Goal: Transaction & Acquisition: Purchase product/service

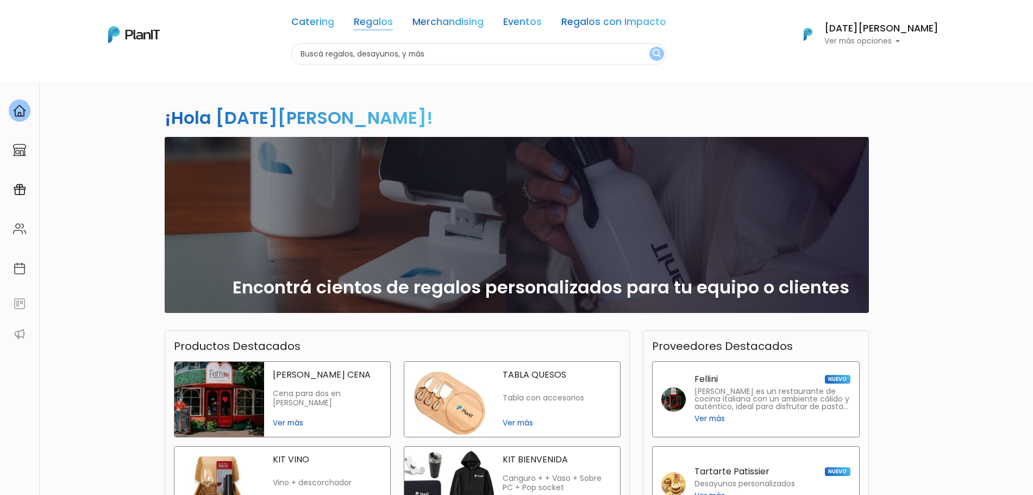
click at [393, 20] on link "Regalos" at bounding box center [373, 23] width 39 height 13
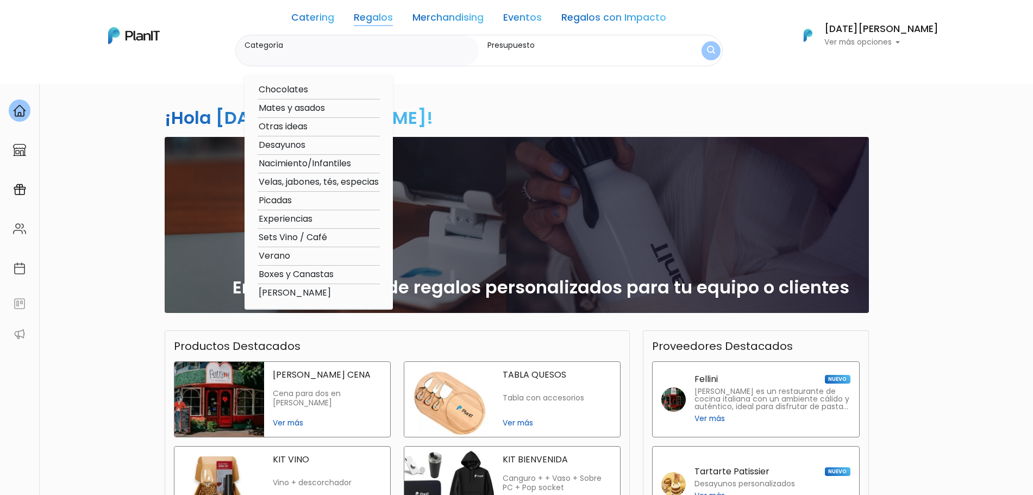
click at [324, 292] on option "[PERSON_NAME]" at bounding box center [318, 293] width 122 height 14
type input "[PERSON_NAME]"
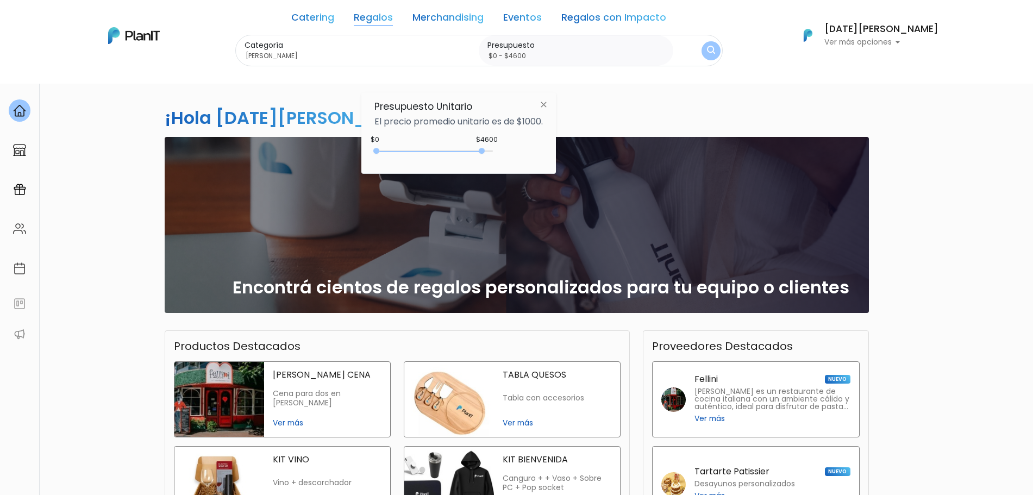
drag, startPoint x: 418, startPoint y: 152, endPoint x: 485, endPoint y: 155, distance: 67.4
click at [485, 155] on div "0 : 4600 0 4600" at bounding box center [436, 153] width 114 height 11
type input "$0 - $4650"
click at [720, 45] on button "submit" at bounding box center [710, 50] width 19 height 19
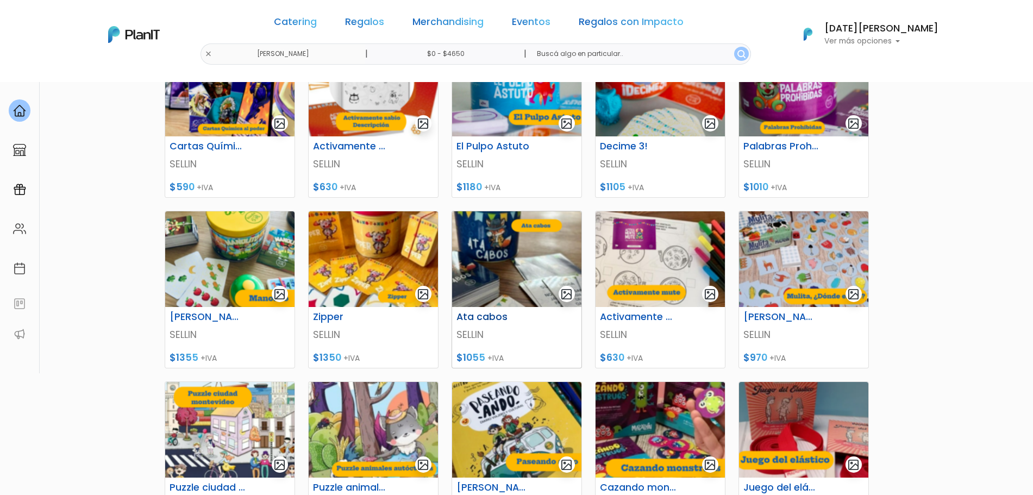
scroll to position [272, 0]
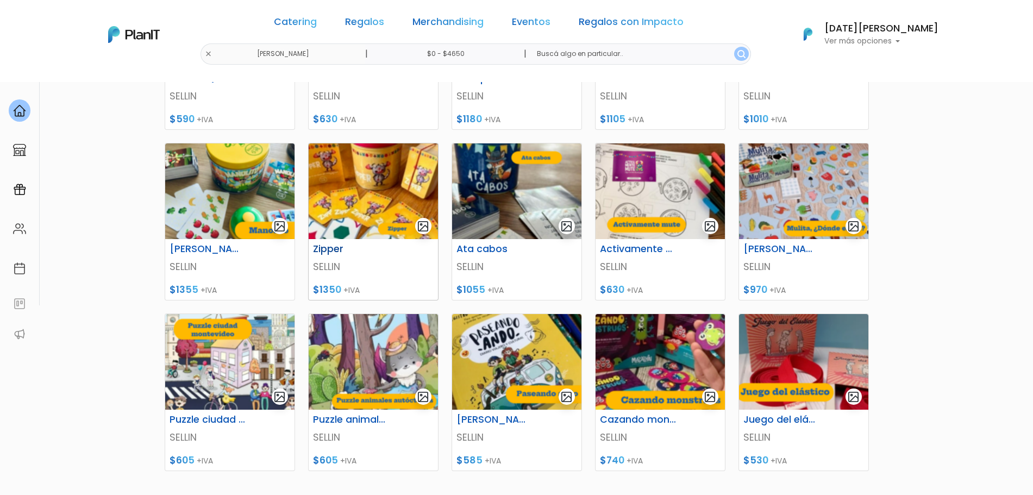
click at [370, 212] on img at bounding box center [373, 191] width 129 height 96
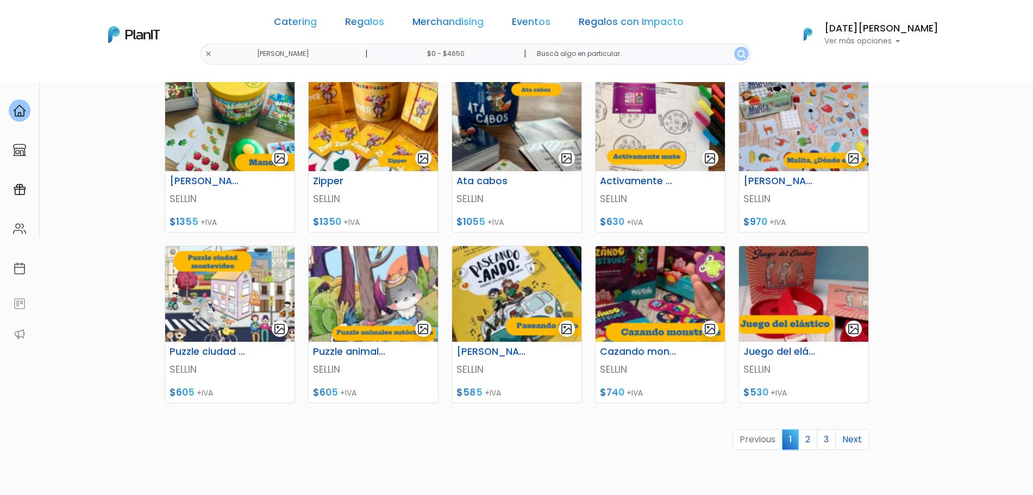
scroll to position [68, 0]
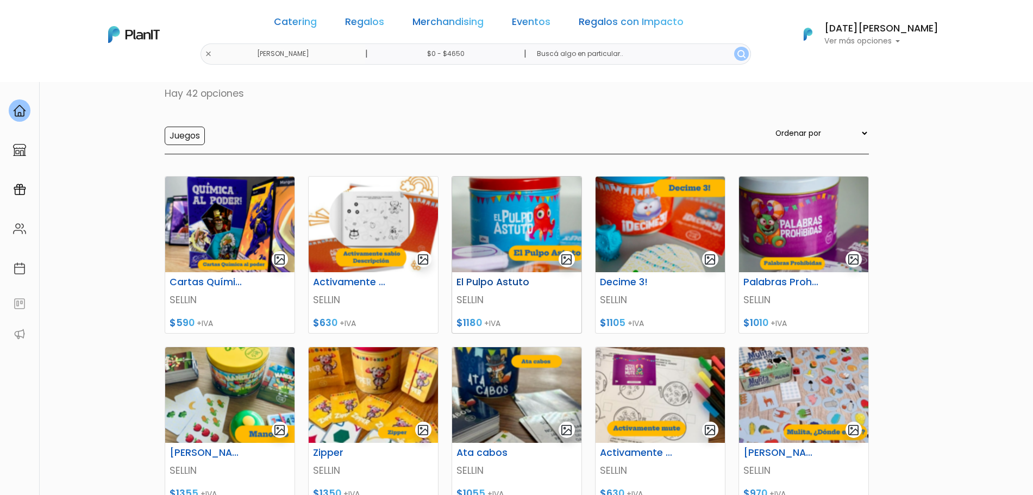
click at [515, 222] on img at bounding box center [516, 225] width 129 height 96
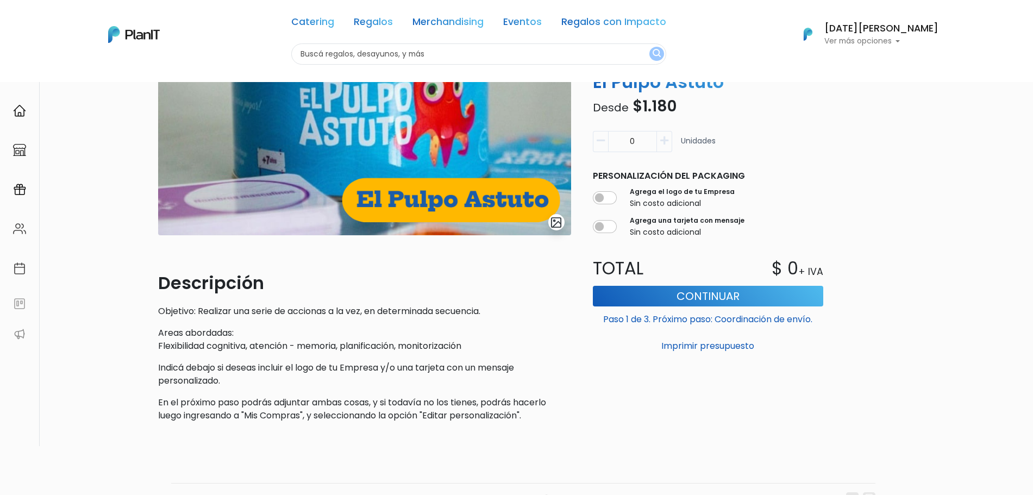
scroll to position [184, 0]
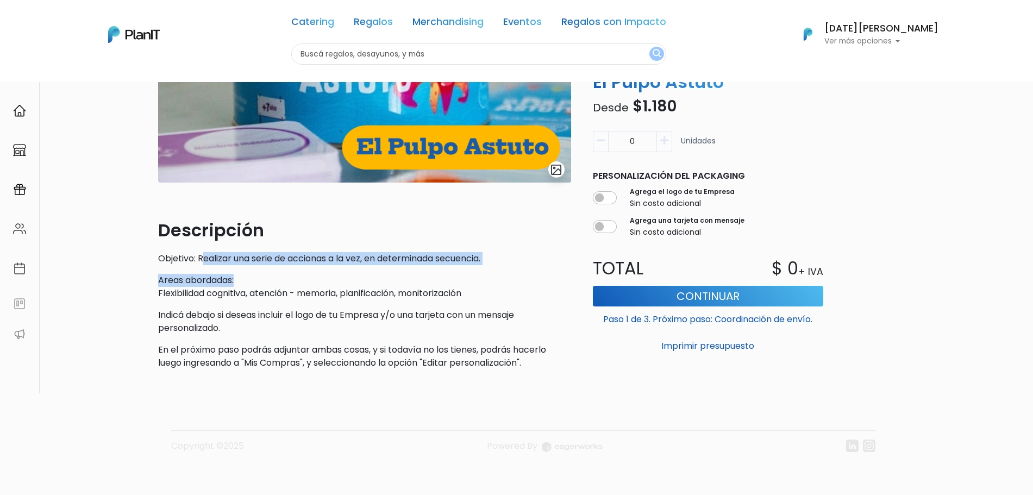
drag, startPoint x: 240, startPoint y: 263, endPoint x: 483, endPoint y: 267, distance: 243.9
click at [483, 267] on div "Descripción Objetivo: Realizar una serie de accionas a la vez, en determinada s…" at bounding box center [364, 293] width 413 height 152
click at [464, 285] on p "Areas abordadas: Flexibilidad cognitiva, atención - memoria, planificación, mon…" at bounding box center [364, 287] width 413 height 26
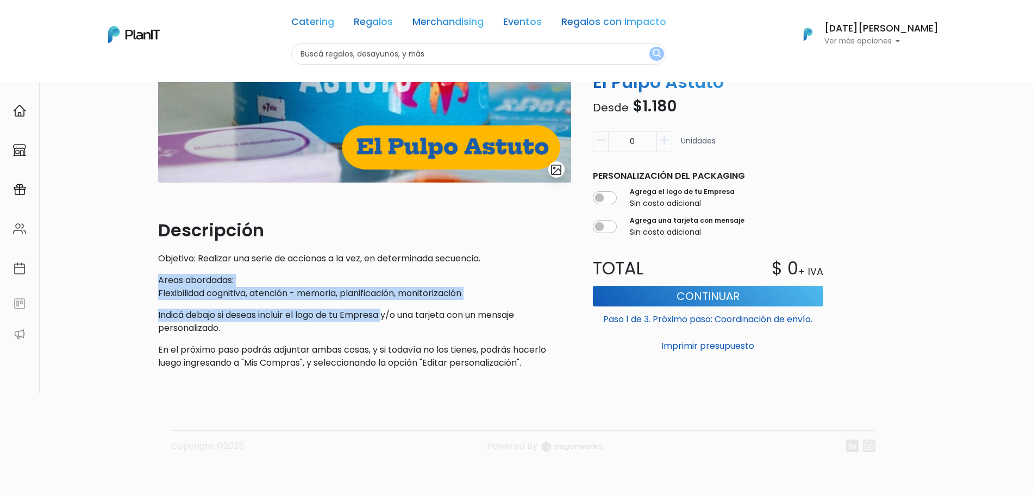
drag, startPoint x: 167, startPoint y: 281, endPoint x: 386, endPoint y: 319, distance: 222.8
click at [390, 301] on div "Volver Regalos Niñez - SELLIN slide 1 of 1 Descripción Objetivo: Realizar una s…" at bounding box center [516, 196] width 1033 height 597
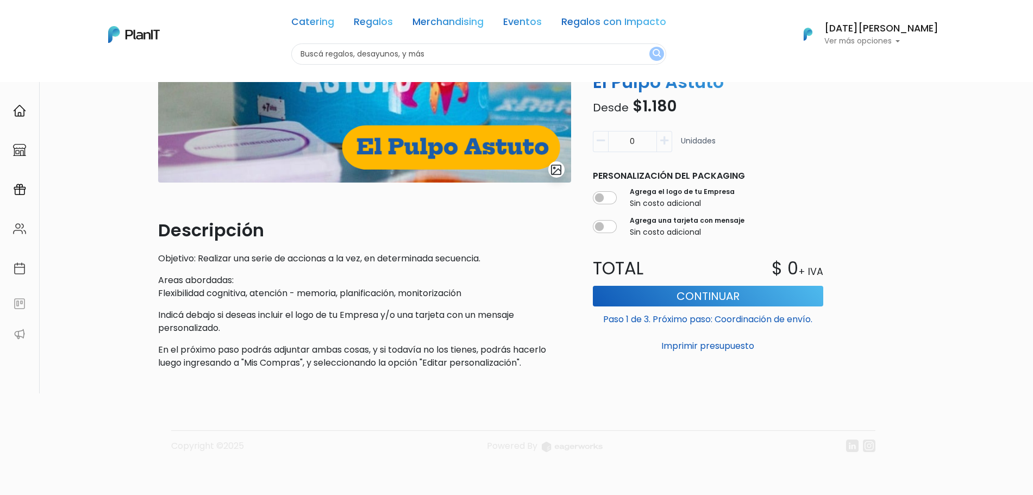
click at [365, 359] on p "En el próximo paso podrás adjuntar ambas cosas, y si todavía no los tienes, pod…" at bounding box center [364, 356] width 413 height 26
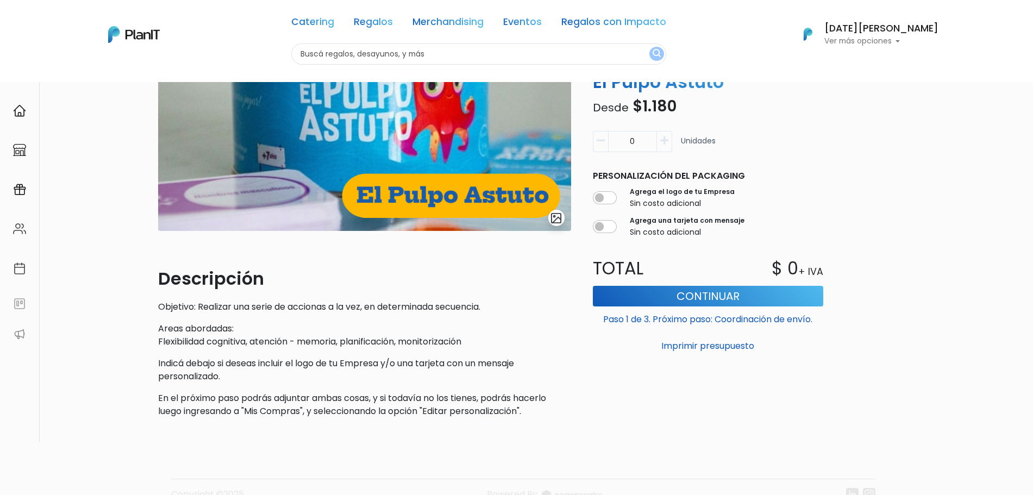
scroll to position [136, 0]
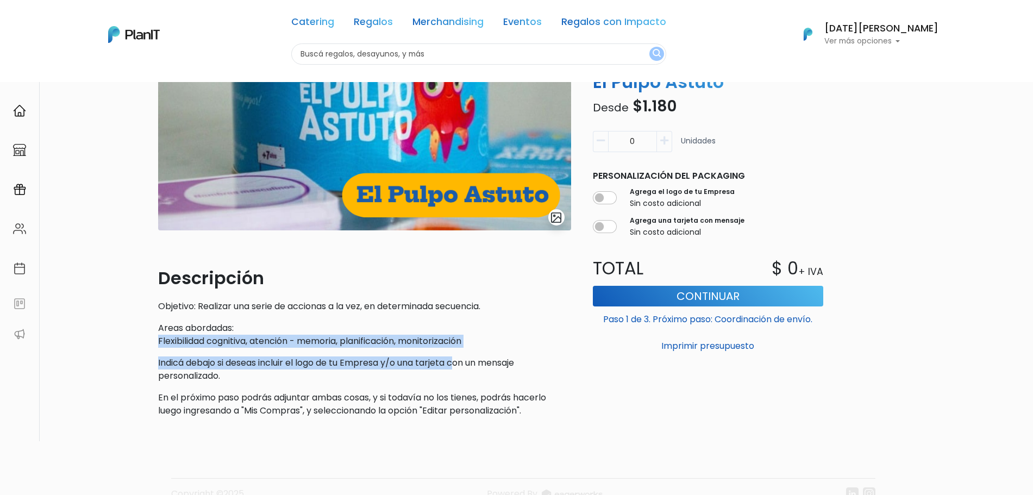
drag, startPoint x: 171, startPoint y: 342, endPoint x: 459, endPoint y: 349, distance: 288.5
click at [459, 349] on div "slide 1 of 1 Descripción Objetivo: Realizar una serie de accionas a la vez, en …" at bounding box center [365, 211] width 426 height 430
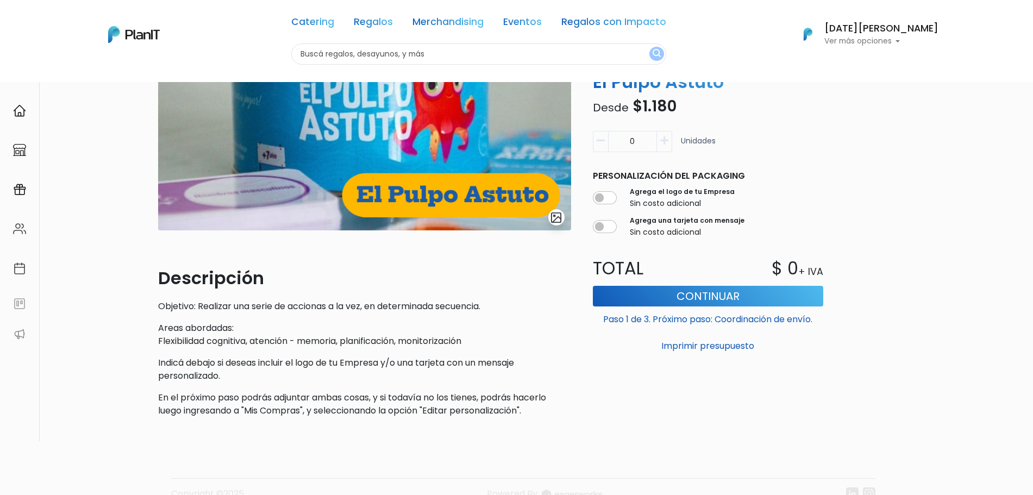
click at [371, 375] on p "Indicá debajo si deseas incluir el logo de tu Empresa y/o una tarjeta con un me…" at bounding box center [364, 369] width 413 height 26
click at [225, 305] on p "Objetivo: Realizar una serie de accionas a la vez, en determinada secuencia." at bounding box center [364, 306] width 413 height 13
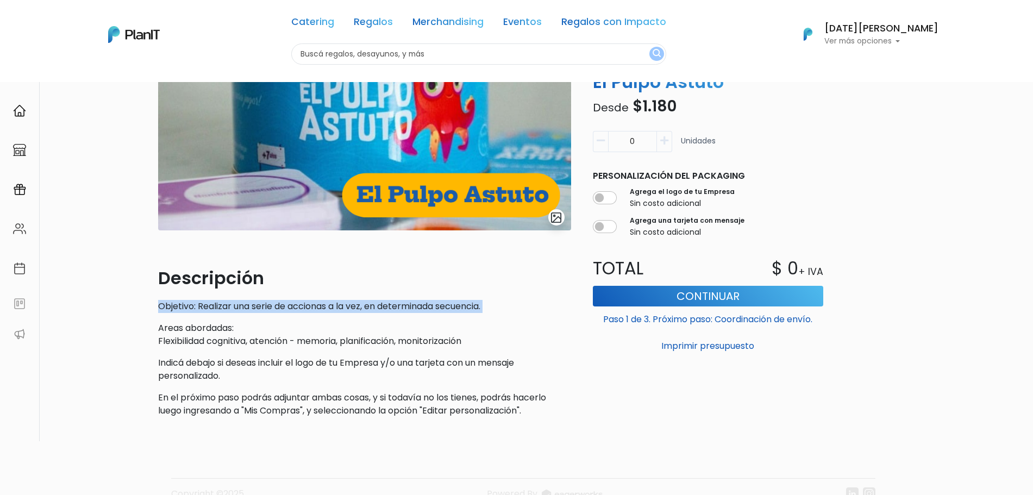
click at [225, 305] on p "Objetivo: Realizar una serie de accionas a la vez, en determinada secuencia." at bounding box center [364, 306] width 413 height 13
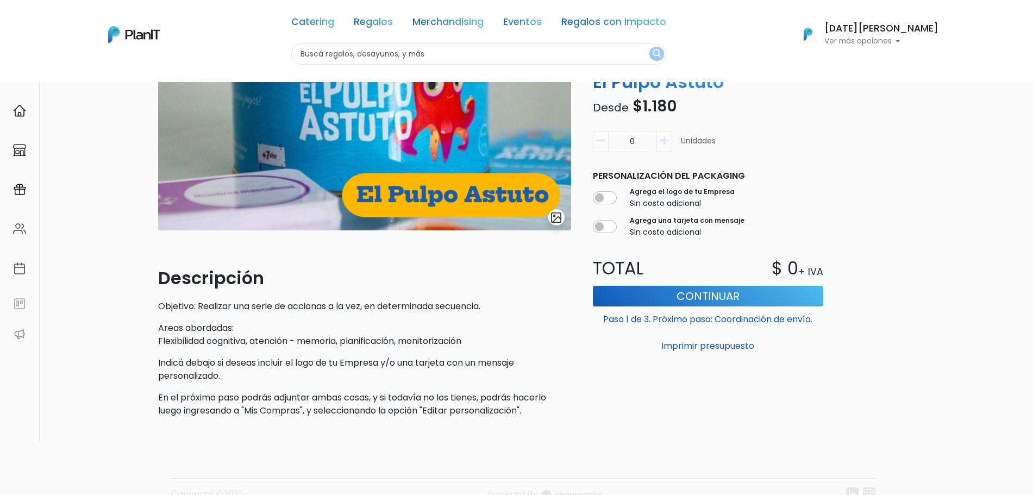
click at [349, 367] on p "Indicá debajo si deseas incluir el logo de tu Empresa y/o una tarjeta con un me…" at bounding box center [364, 369] width 413 height 26
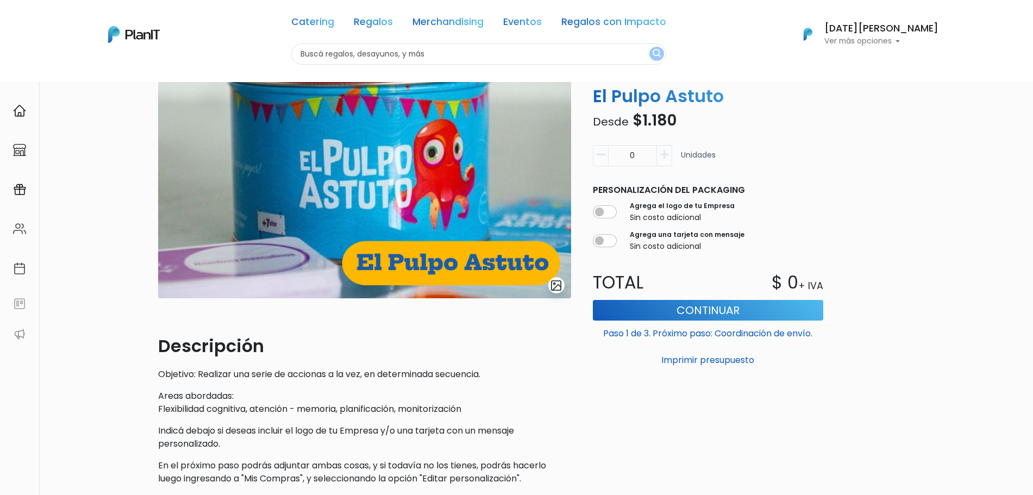
scroll to position [0, 0]
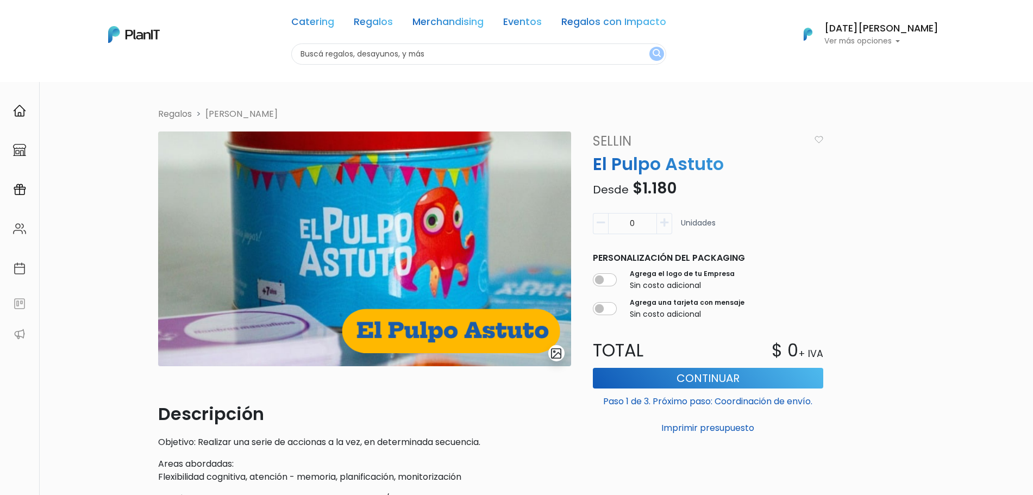
click at [659, 223] on button "button" at bounding box center [664, 223] width 15 height 21
type input "2"
click at [660, 381] on button "Continuar" at bounding box center [708, 378] width 230 height 21
click at [691, 375] on button "Continuar" at bounding box center [708, 378] width 230 height 21
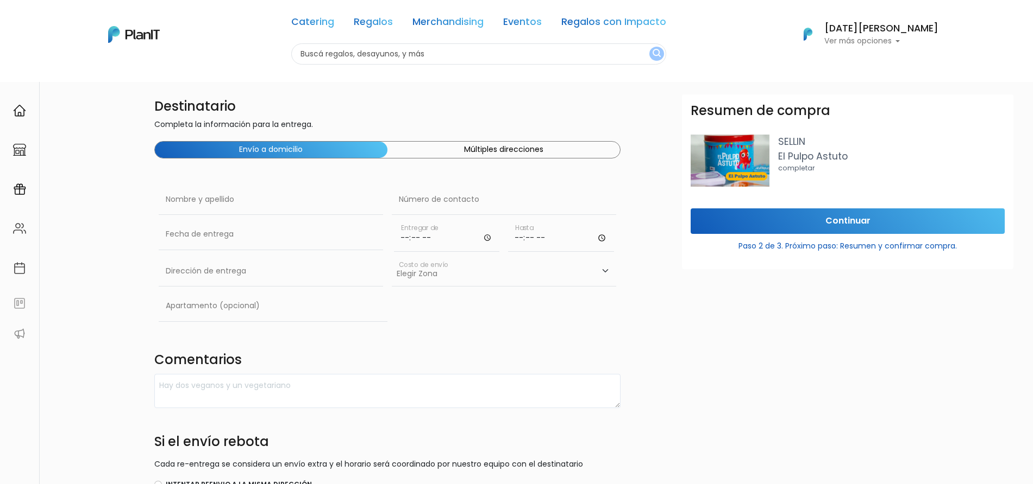
click at [448, 154] on button "Múltiples direcciones" at bounding box center [503, 150] width 232 height 16
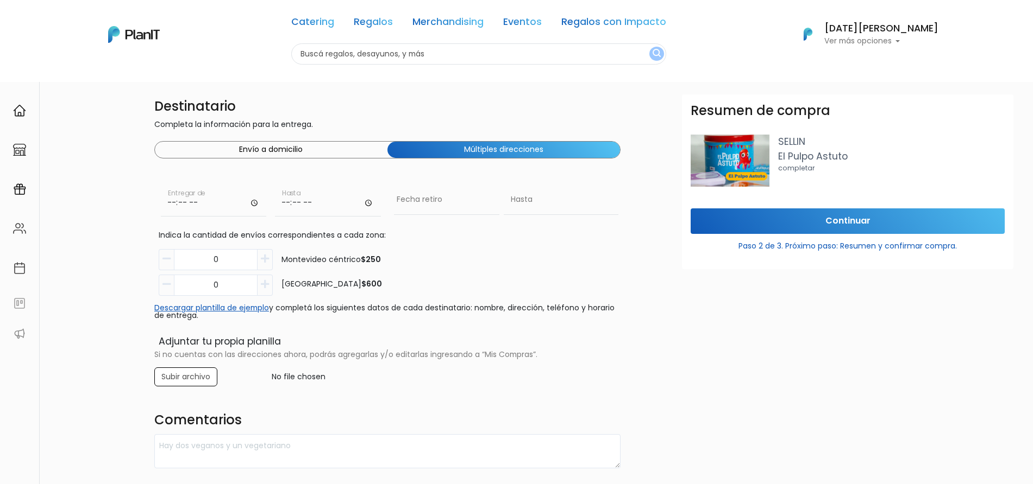
click at [331, 147] on button "Envío a domicilio" at bounding box center [271, 150] width 232 height 16
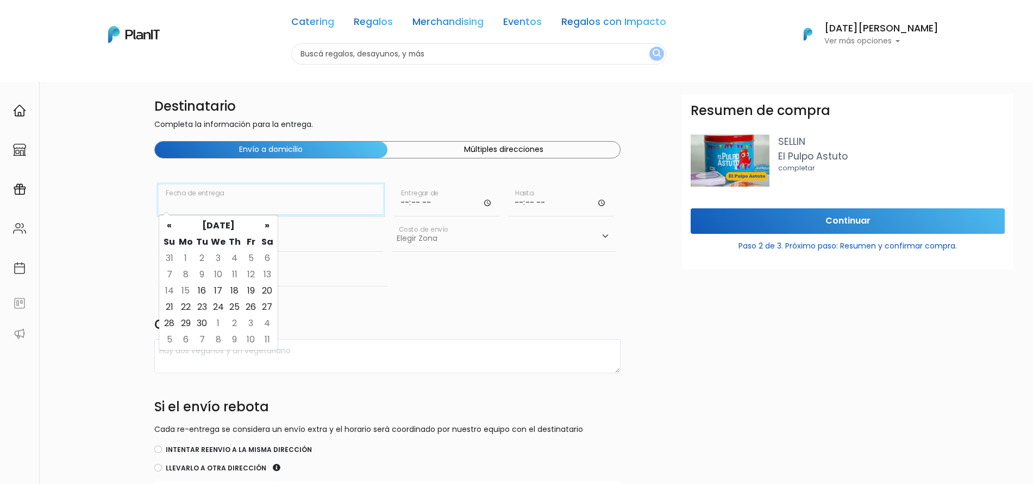
click at [267, 201] on input "text" at bounding box center [271, 200] width 224 height 30
click at [250, 292] on td "19" at bounding box center [251, 291] width 16 height 16
type input "19/09/2025"
click at [276, 233] on input "text" at bounding box center [271, 236] width 224 height 30
click at [254, 242] on input "text" at bounding box center [271, 236] width 224 height 30
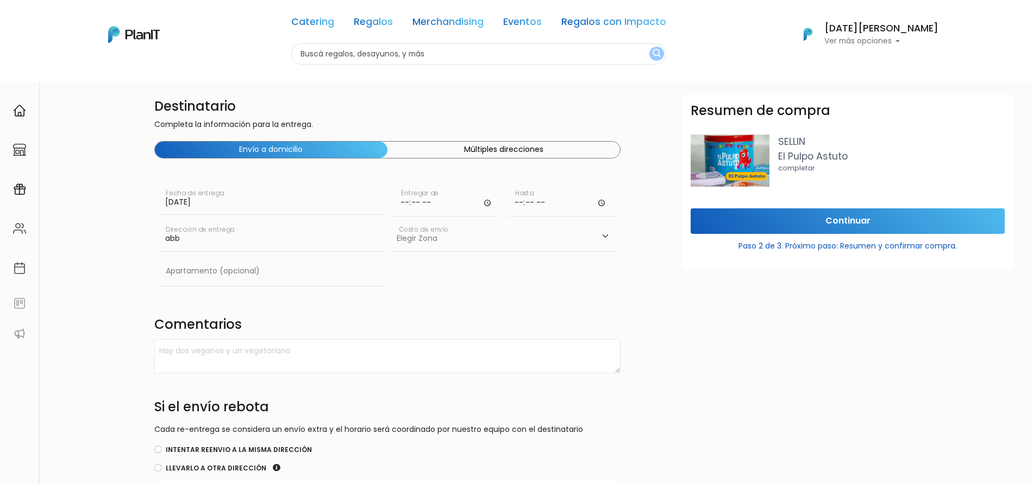
type input "abb"
click at [454, 237] on select "Elegir Zona Zona américa- $600 Oficina- $0 Montevideo- $250" at bounding box center [504, 236] width 224 height 30
select select "8"
click at [392, 221] on select "Elegir Zona Zona américa- $600 Oficina- $0 Montevideo- $250" at bounding box center [504, 236] width 224 height 30
click at [419, 333] on h4 "Comentarios" at bounding box center [387, 326] width 466 height 18
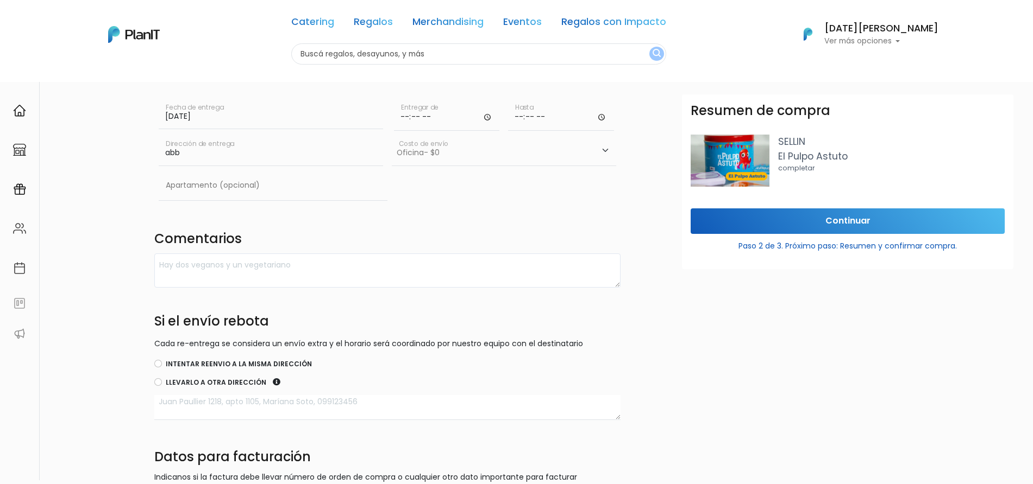
scroll to position [136, 0]
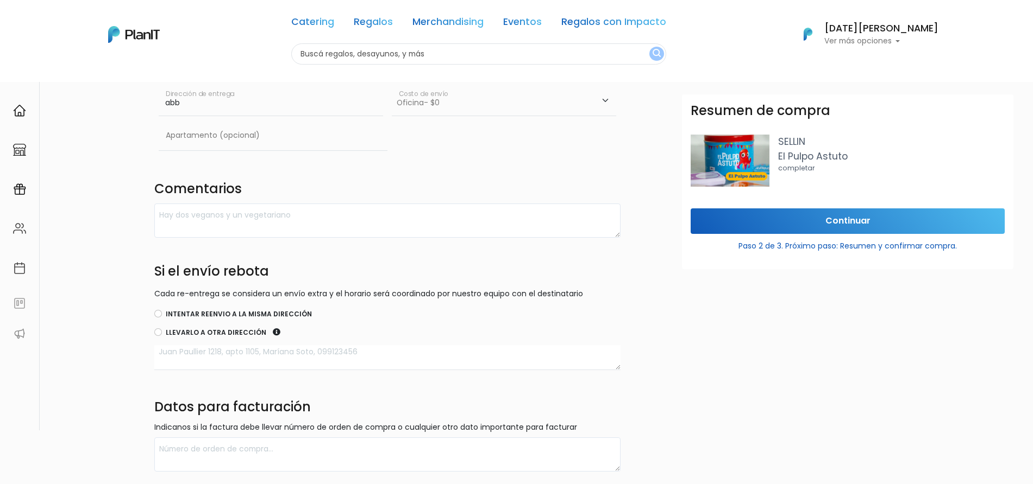
click at [154, 336] on div "Destinatario Completa la información para la entrega. Envío a domicilio Múltipl…" at bounding box center [387, 215] width 479 height 513
click at [112, 342] on div "Destinatario Completa la información para la entrega. Envío a domicilio Múltipl…" at bounding box center [553, 215] width 958 height 513
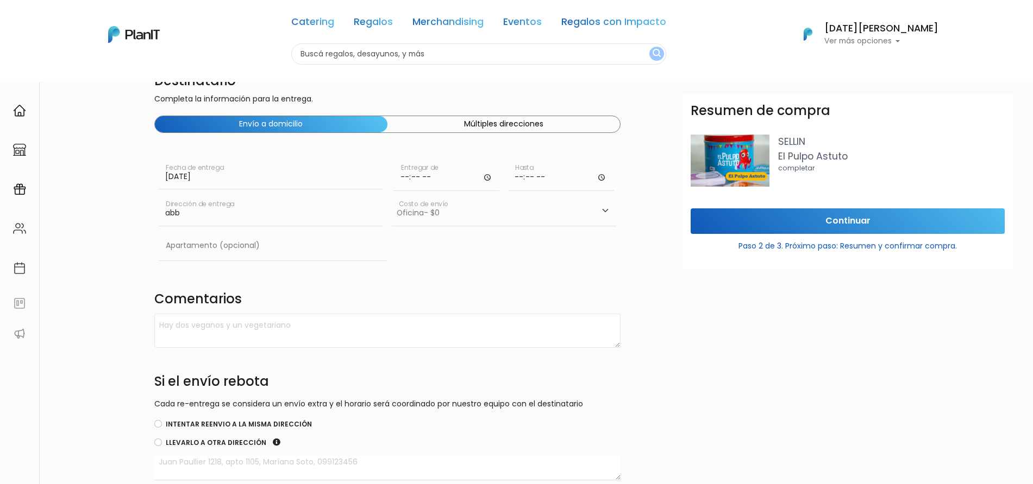
scroll to position [0, 0]
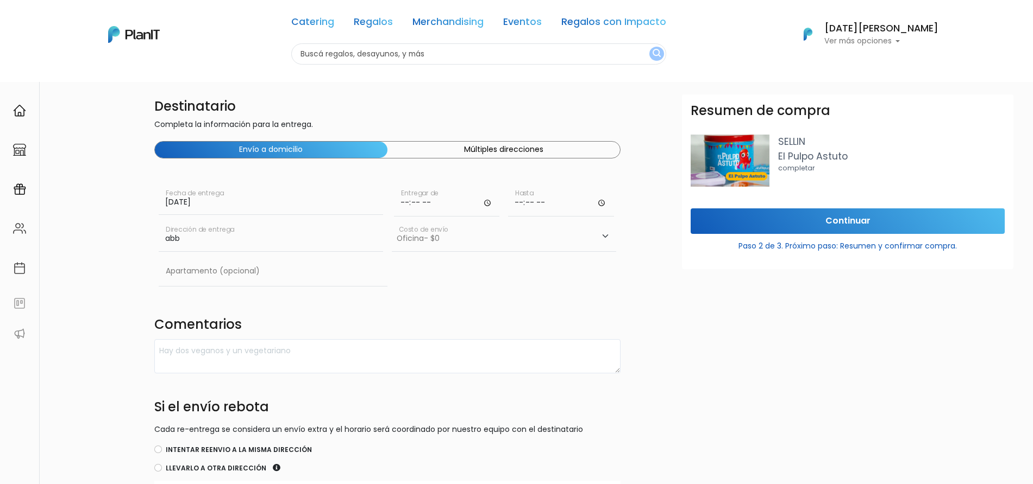
click at [749, 153] on img at bounding box center [729, 161] width 78 height 52
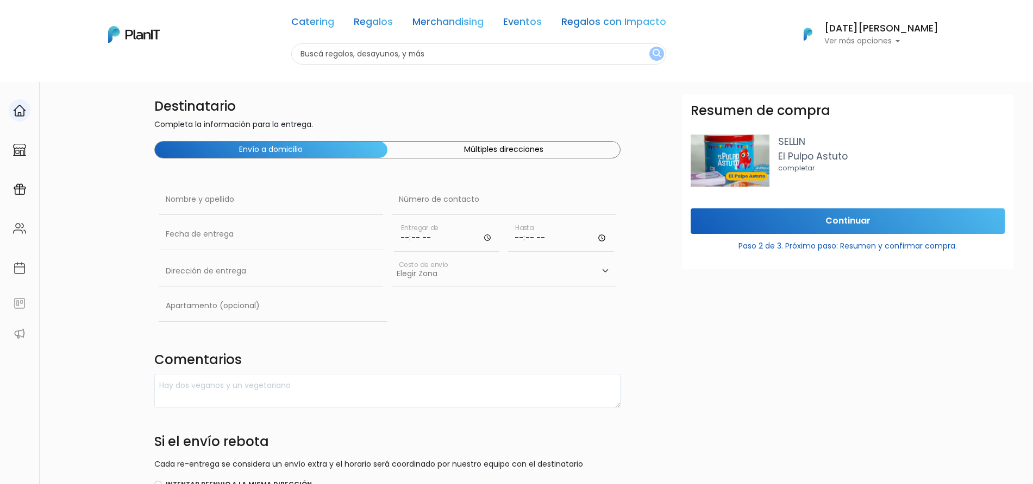
click at [22, 111] on img at bounding box center [19, 110] width 13 height 13
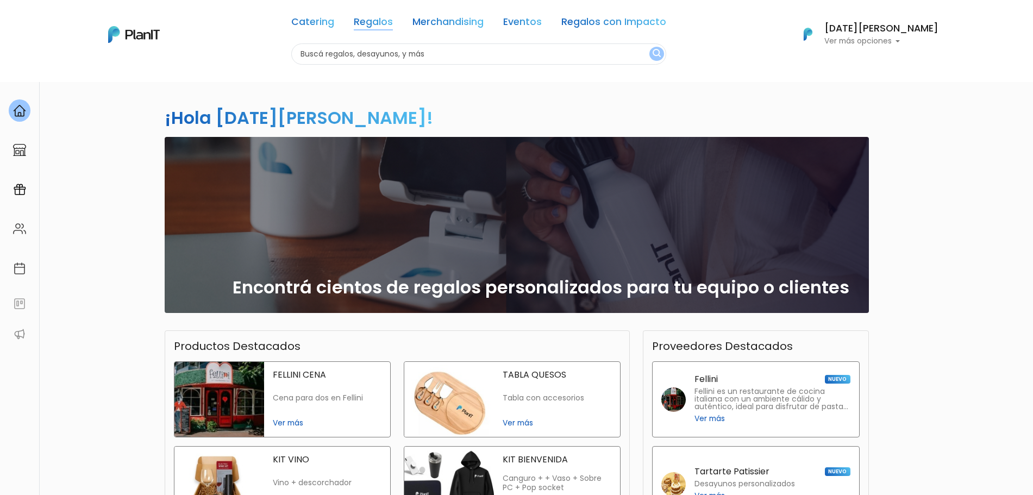
click at [389, 17] on link "Regalos" at bounding box center [373, 23] width 39 height 13
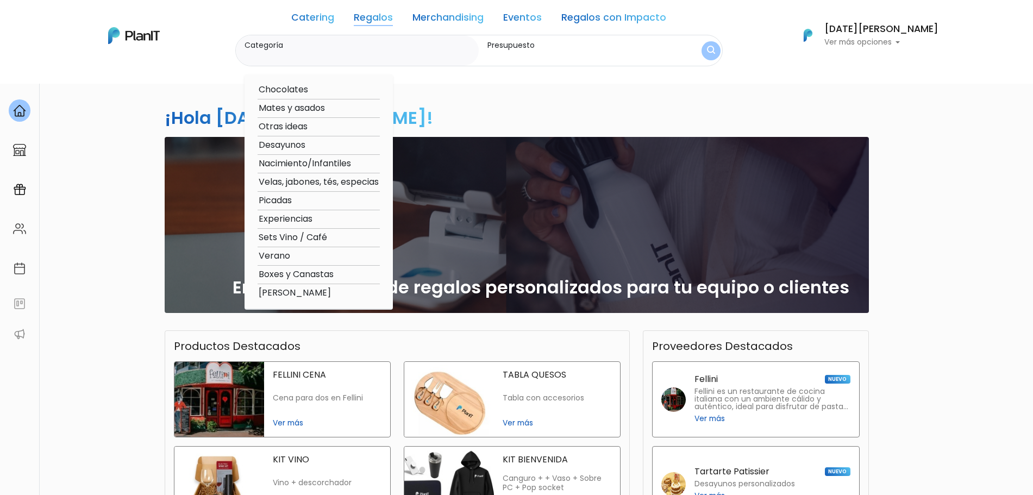
click at [948, 85] on div "¡Hola [DATE][PERSON_NAME]! slide 1 of 1 Encontrá cientos de regalos personaliza…" at bounding box center [516, 369] width 1033 height 576
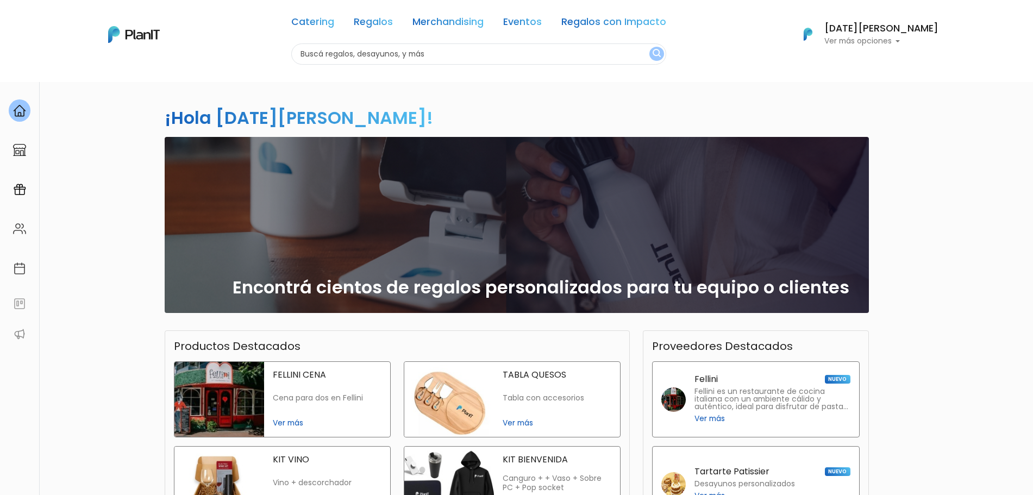
click at [904, 39] on p "Ver más opciones" at bounding box center [881, 41] width 114 height 8
click at [879, 171] on link "Cerrar Sesión" at bounding box center [889, 161] width 97 height 22
